Goal: Information Seeking & Learning: Learn about a topic

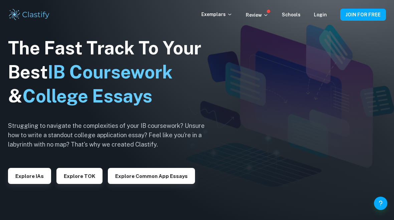
click at [24, 175] on button "Explore IAs" at bounding box center [29, 176] width 43 height 16
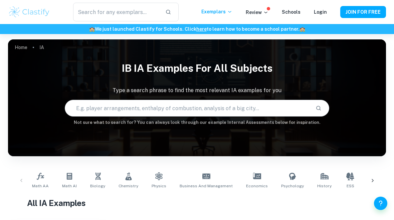
click at [257, 103] on input "text" at bounding box center [187, 108] width 245 height 19
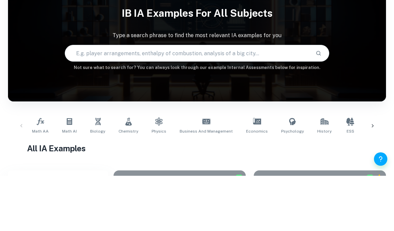
click at [370, 58] on div "IB IA examples for all subjects Type a search phrase to find the most relevant …" at bounding box center [197, 92] width 378 height 68
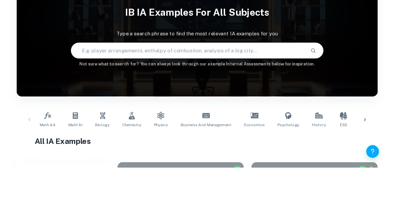
scroll to position [55, 0]
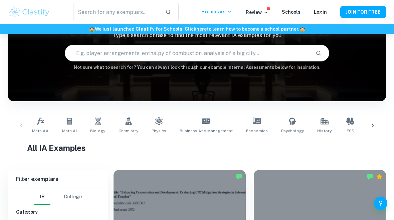
click at [40, 128] on link "Math AA" at bounding box center [40, 126] width 22 height 22
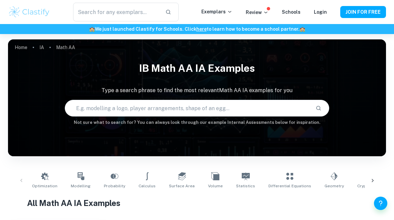
click at [24, 178] on div "Optimization Modelling Probability Calculus Surface Area Volume Statistics Diff…" at bounding box center [197, 181] width 368 height 22
click at [20, 179] on div "Optimization Modelling Probability Calculus Surface Area Volume Statistics Diff…" at bounding box center [197, 181] width 368 height 22
click at [43, 51] on link "IA" at bounding box center [41, 47] width 5 height 9
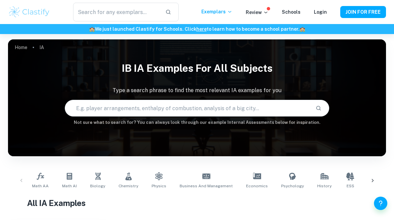
click at [73, 175] on icon at bounding box center [69, 176] width 8 height 8
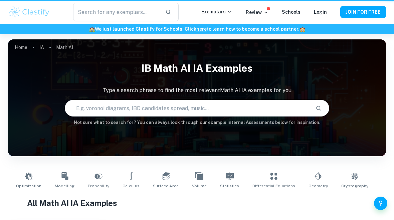
type input "Math AI"
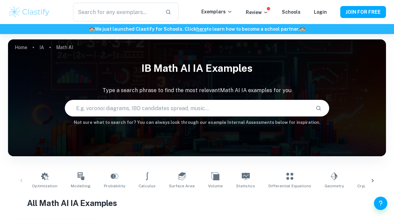
click at [269, 105] on input "text" at bounding box center [187, 108] width 245 height 19
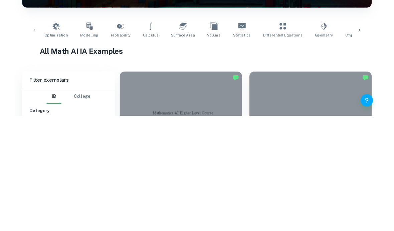
scroll to position [25, 0]
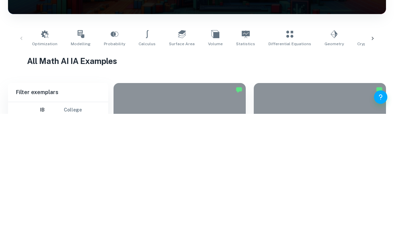
click at [372, 152] on icon at bounding box center [373, 155] width 7 height 7
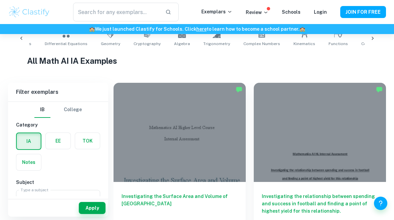
scroll to position [0, 224]
click at [371, 36] on div "Optimization Modelling Probability Calculus Surface Area Volume Statistics Diff…" at bounding box center [197, 38] width 368 height 22
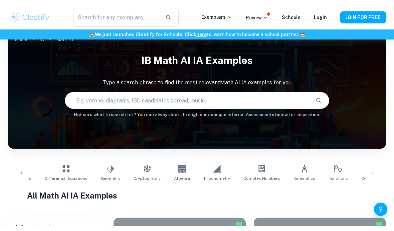
scroll to position [0, 0]
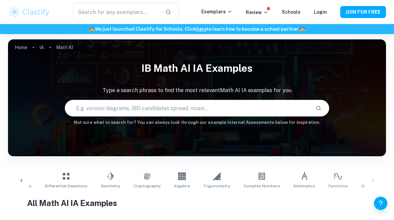
click at [286, 103] on input "text" at bounding box center [187, 108] width 245 height 19
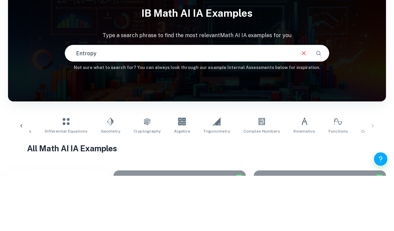
type input "Entropy"
click at [316, 105] on icon "Search" at bounding box center [319, 108] width 6 height 6
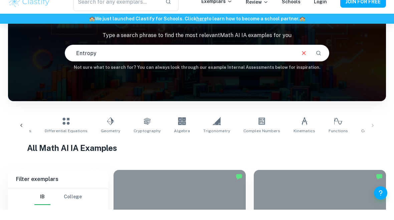
scroll to position [55, 0]
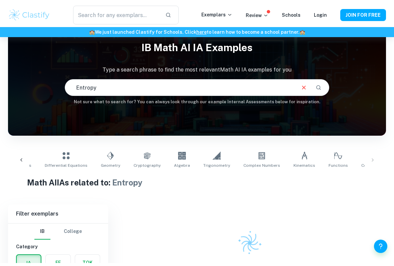
scroll to position [33, 0]
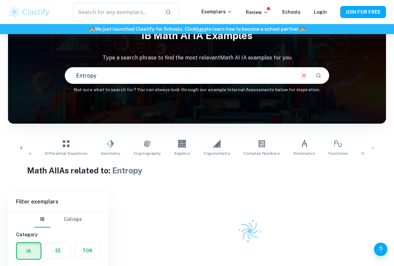
click at [320, 75] on icon "Search" at bounding box center [318, 75] width 5 height 5
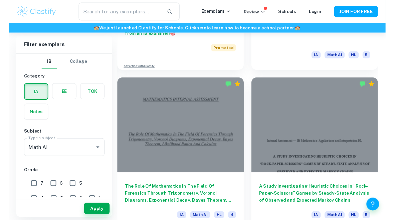
scroll to position [486, 0]
